Goal: Task Accomplishment & Management: Manage account settings

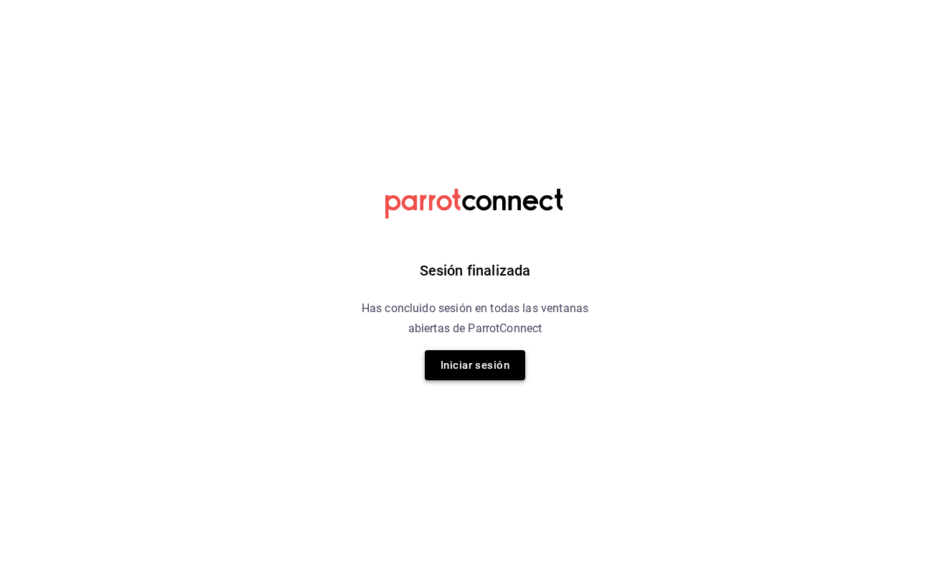
click at [464, 364] on button "Iniciar sesión" at bounding box center [475, 365] width 100 height 30
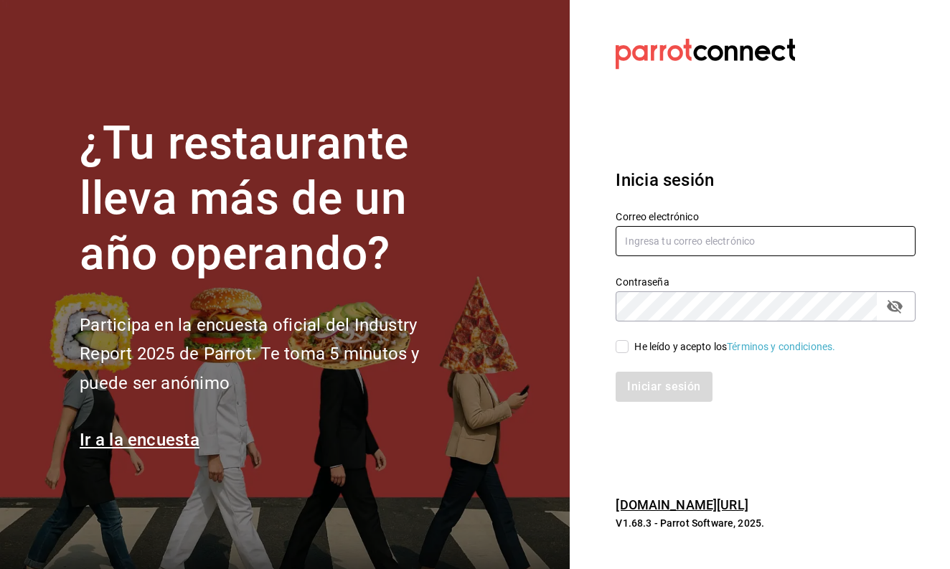
type input "[EMAIL_ADDRESS][DOMAIN_NAME]"
click at [625, 348] on input "He leído y acepto los Términos y condiciones." at bounding box center [622, 346] width 13 height 13
checkbox input "true"
click at [645, 377] on button "Iniciar sesión" at bounding box center [665, 387] width 98 height 30
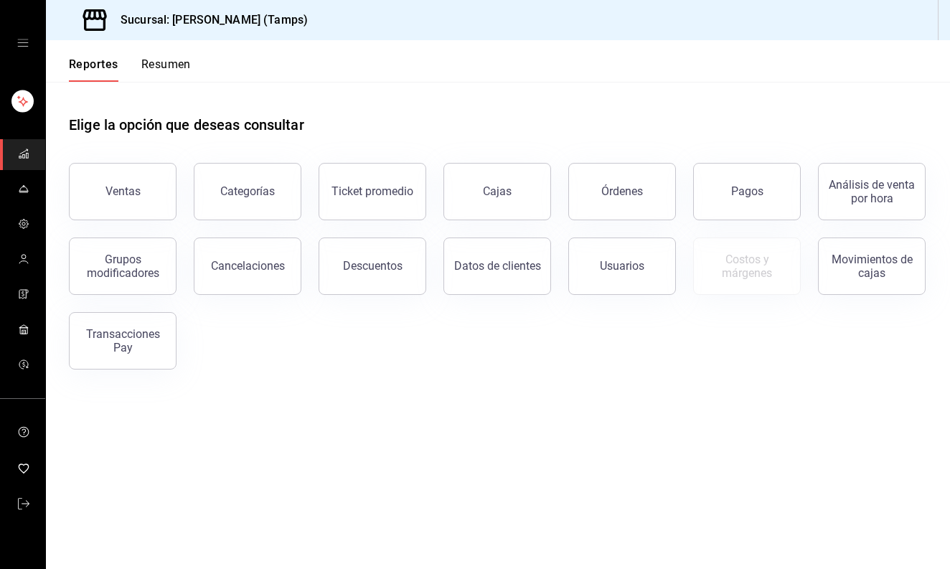
click at [656, 385] on div "Elige la opción que deseas consultar Ventas Categorías Ticket promedio Cajas Ór…" at bounding box center [498, 237] width 904 height 311
